Goal: Task Accomplishment & Management: Complete application form

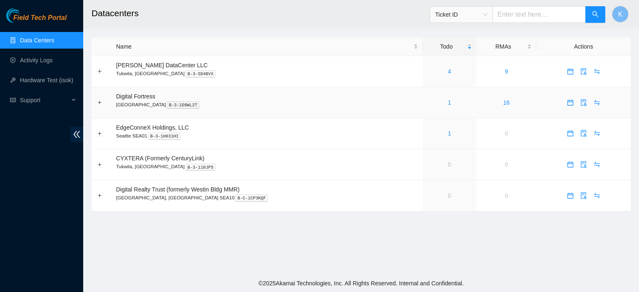
click at [427, 101] on div "1" at bounding box center [449, 102] width 44 height 9
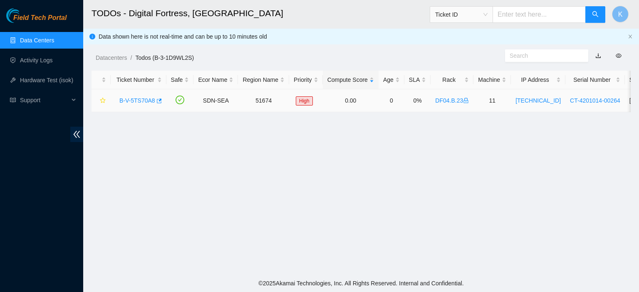
click at [123, 103] on link "B-V-5TS70A8" at bounding box center [137, 100] width 36 height 7
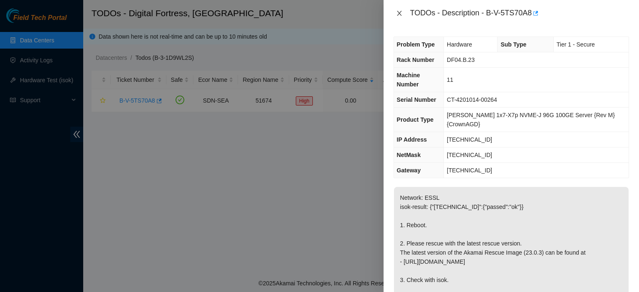
click at [400, 16] on icon "close" at bounding box center [399, 13] width 7 height 7
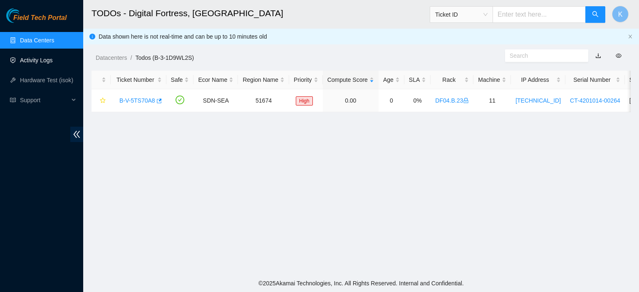
click at [23, 60] on link "Activity Logs" at bounding box center [36, 60] width 33 height 7
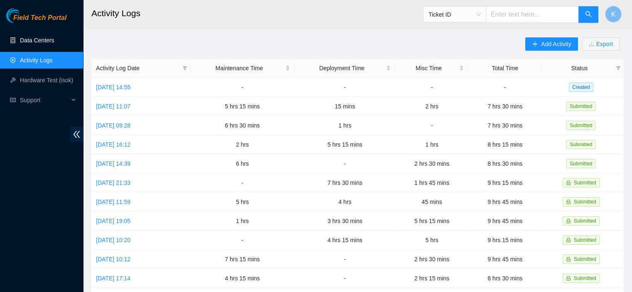
click at [28, 39] on link "Data Centers" at bounding box center [37, 40] width 34 height 7
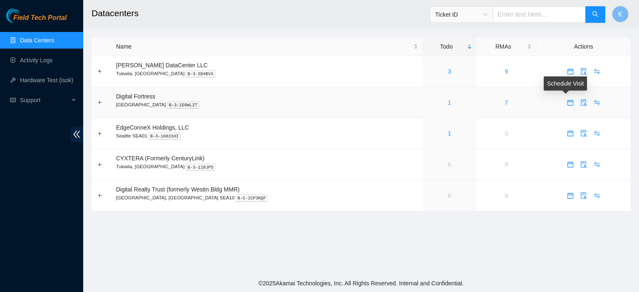
click at [567, 104] on icon "calendar" at bounding box center [570, 102] width 7 height 7
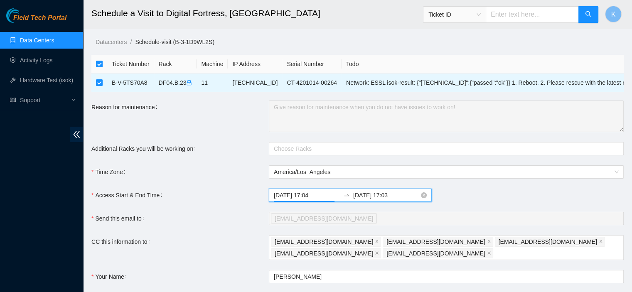
click at [314, 193] on input "2025-08-14 17:04" at bounding box center [307, 195] width 66 height 9
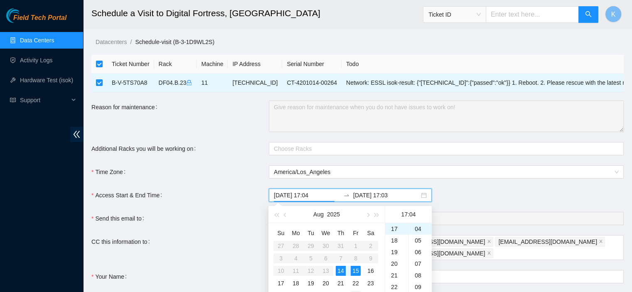
drag, startPoint x: 314, startPoint y: 193, endPoint x: 361, endPoint y: 289, distance: 106.4
click at [361, 289] on body "Field Tech Portal Data Centers Activity Logs Hardware Test (isok) Support Sched…" at bounding box center [316, 146] width 632 height 292
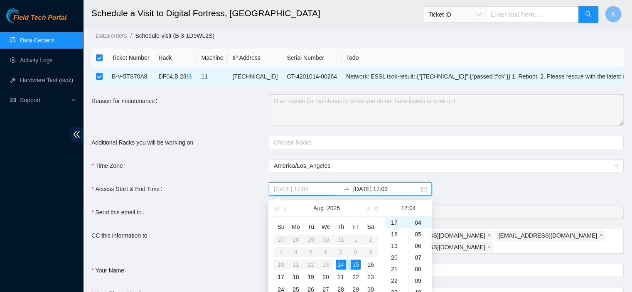
click at [341, 263] on div "14" at bounding box center [341, 265] width 10 height 10
type input "2025-08-14 17:04"
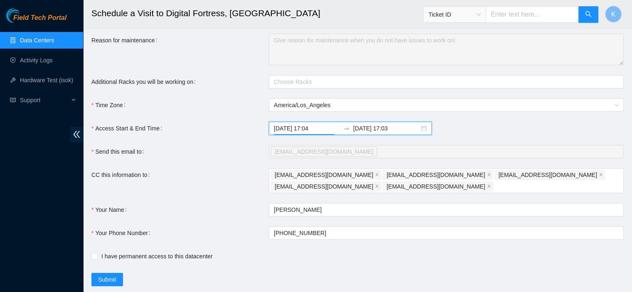
scroll to position [72, 0]
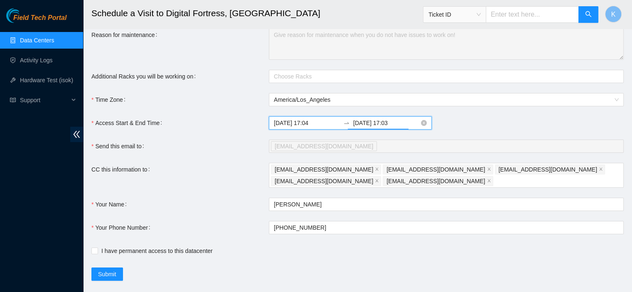
click at [379, 120] on input "2025-08-15 17:03" at bounding box center [386, 123] width 66 height 9
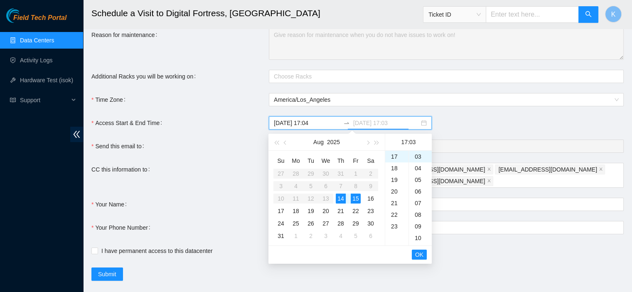
click at [339, 199] on div "14" at bounding box center [341, 199] width 10 height 10
click at [393, 231] on div "18" at bounding box center [396, 233] width 23 height 12
type input "2025-08-14 18:03"
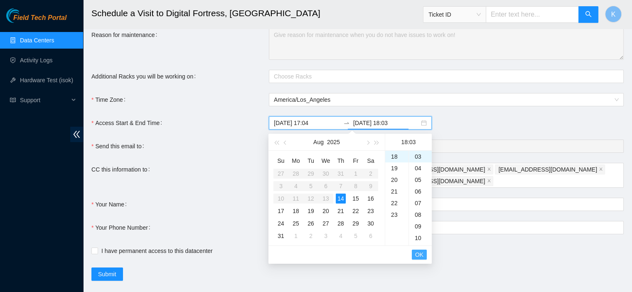
click at [419, 254] on span "OK" at bounding box center [419, 254] width 8 height 9
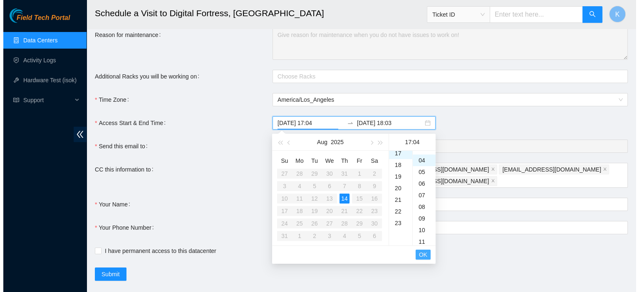
scroll to position [47, 0]
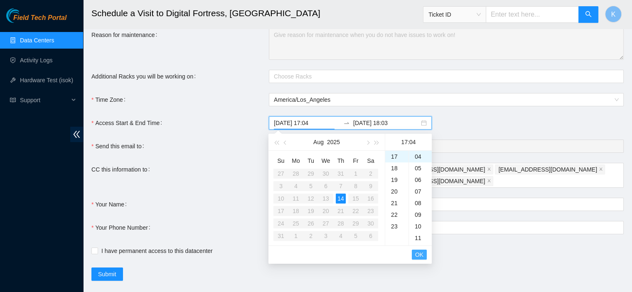
click at [419, 254] on span "OK" at bounding box center [419, 254] width 8 height 9
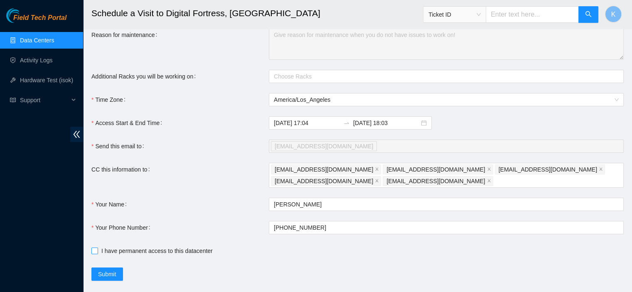
click at [93, 251] on input "I have permanent access to this datacenter" at bounding box center [94, 251] width 6 height 6
checkbox input "true"
click at [97, 268] on button "Submit" at bounding box center [107, 274] width 32 height 13
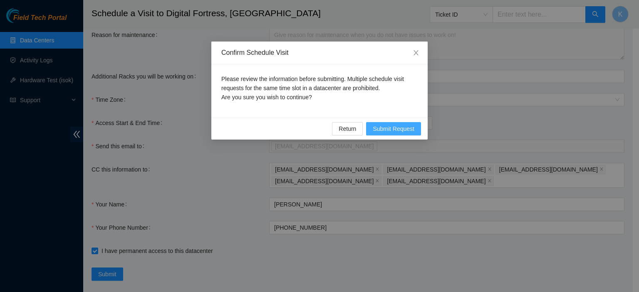
click at [402, 128] on span "Submit Request" at bounding box center [394, 128] width 42 height 9
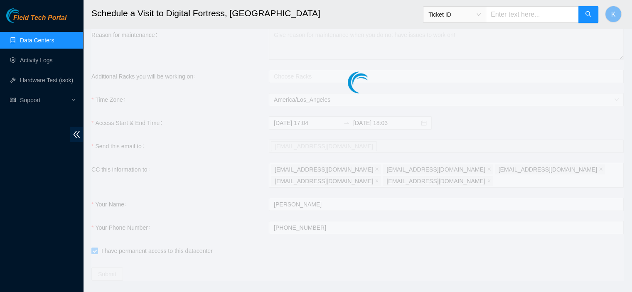
type input "2025-08-14 17:05"
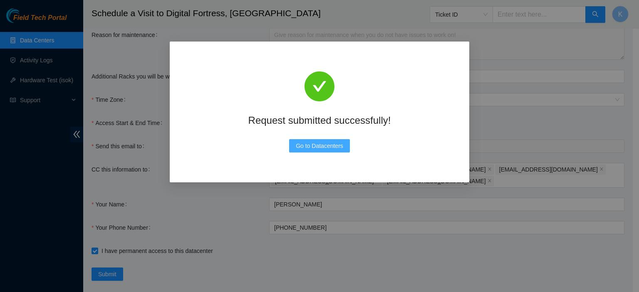
click at [323, 146] on span "Go to Datacenters" at bounding box center [319, 145] width 47 height 9
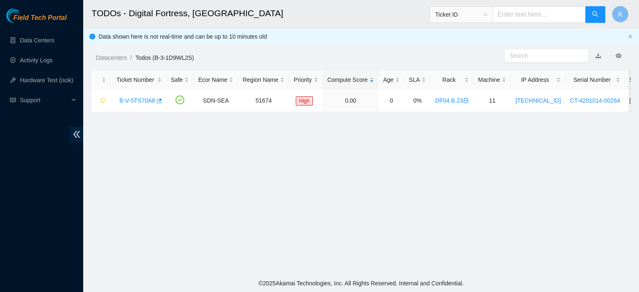
scroll to position [225, 0]
click at [145, 100] on link "B-V-5TS70A8" at bounding box center [137, 100] width 36 height 7
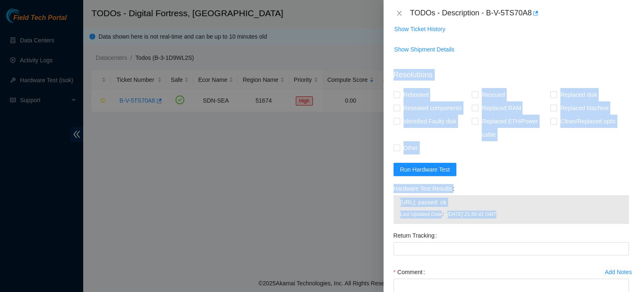
scroll to position [347, 0]
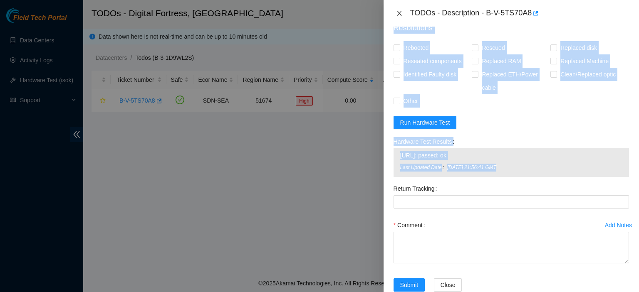
click at [402, 15] on icon "close" at bounding box center [399, 13] width 7 height 7
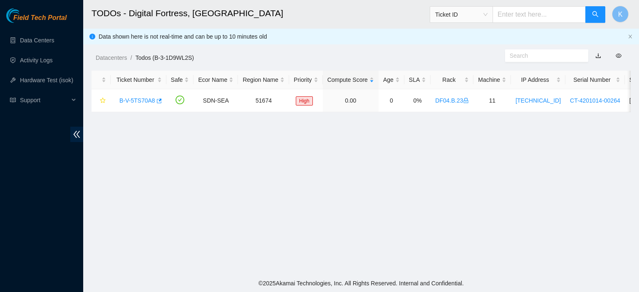
scroll to position [225, 0]
